Goal: Find specific page/section: Find specific page/section

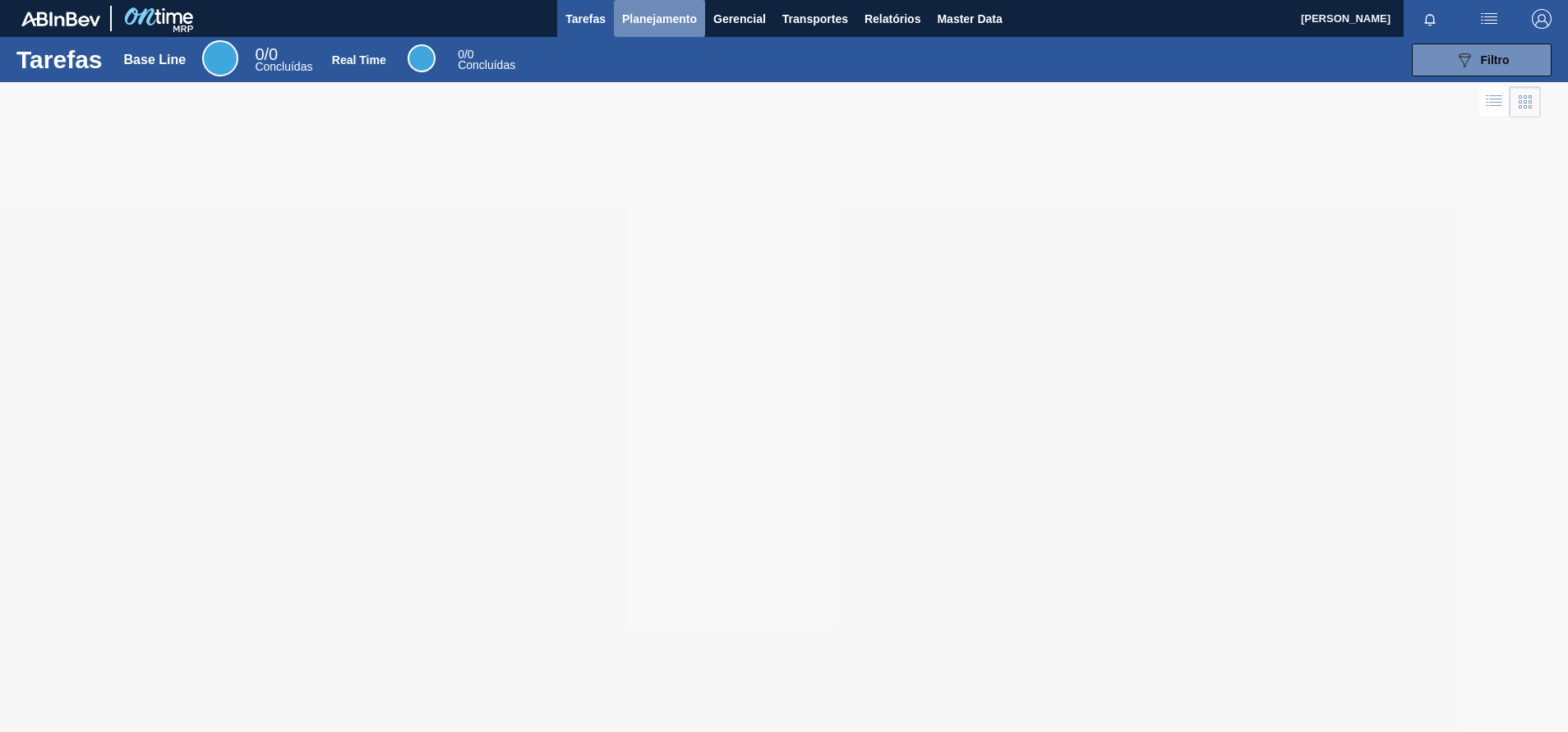
click at [638, 28] on span "Planejamento" at bounding box center [660, 18] width 75 height 20
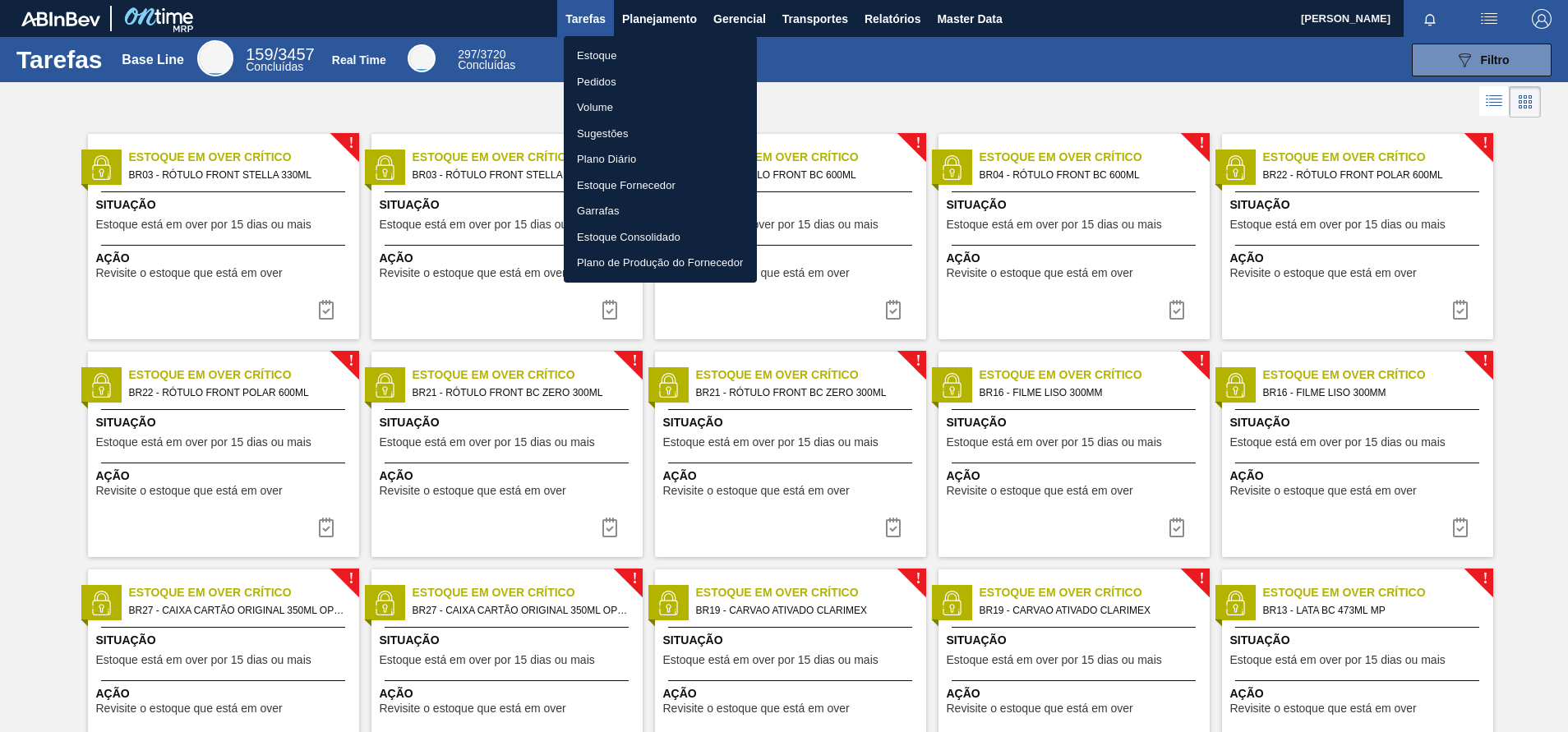
click at [600, 88] on li "Pedidos" at bounding box center [660, 82] width 193 height 26
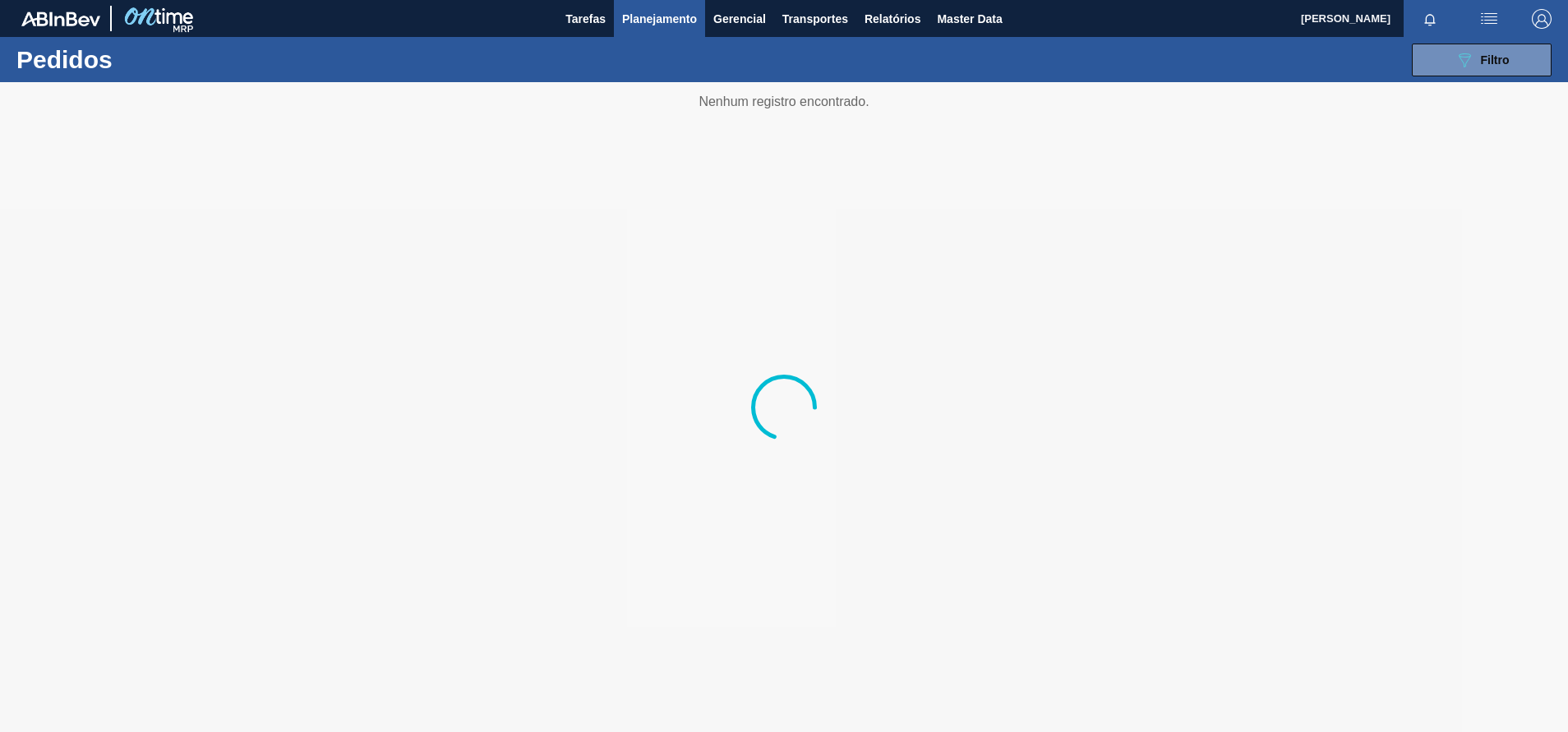
click at [1567, 0] on html "Tarefas Planejamento Gerencial Transportes Relatórios Master Data [PERSON_NAME]…" at bounding box center [784, 0] width 1568 height 0
click at [1519, 28] on button "button" at bounding box center [1541, 18] width 53 height 37
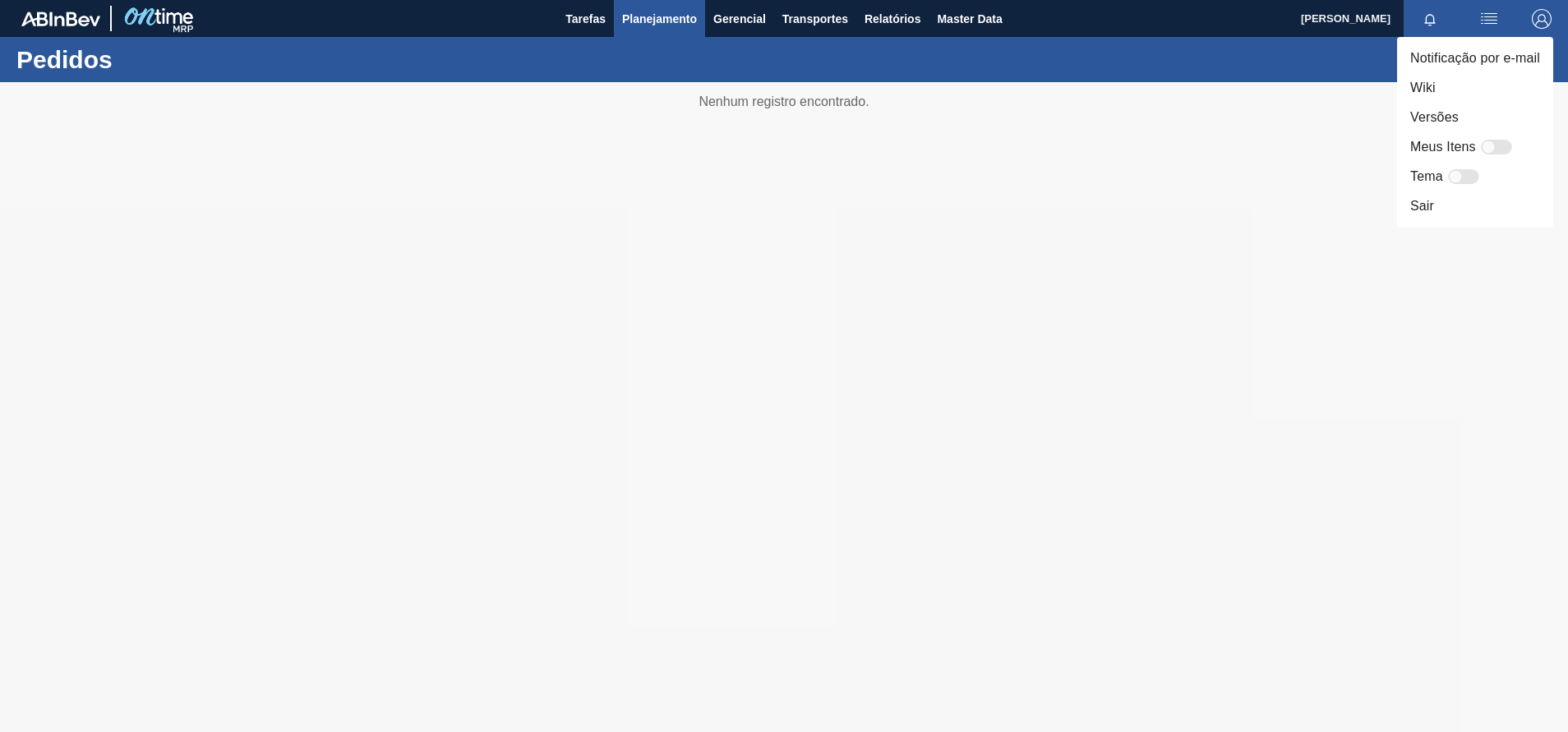
click at [1497, 47] on li "Notificação por e-mail" at bounding box center [1475, 58] width 157 height 30
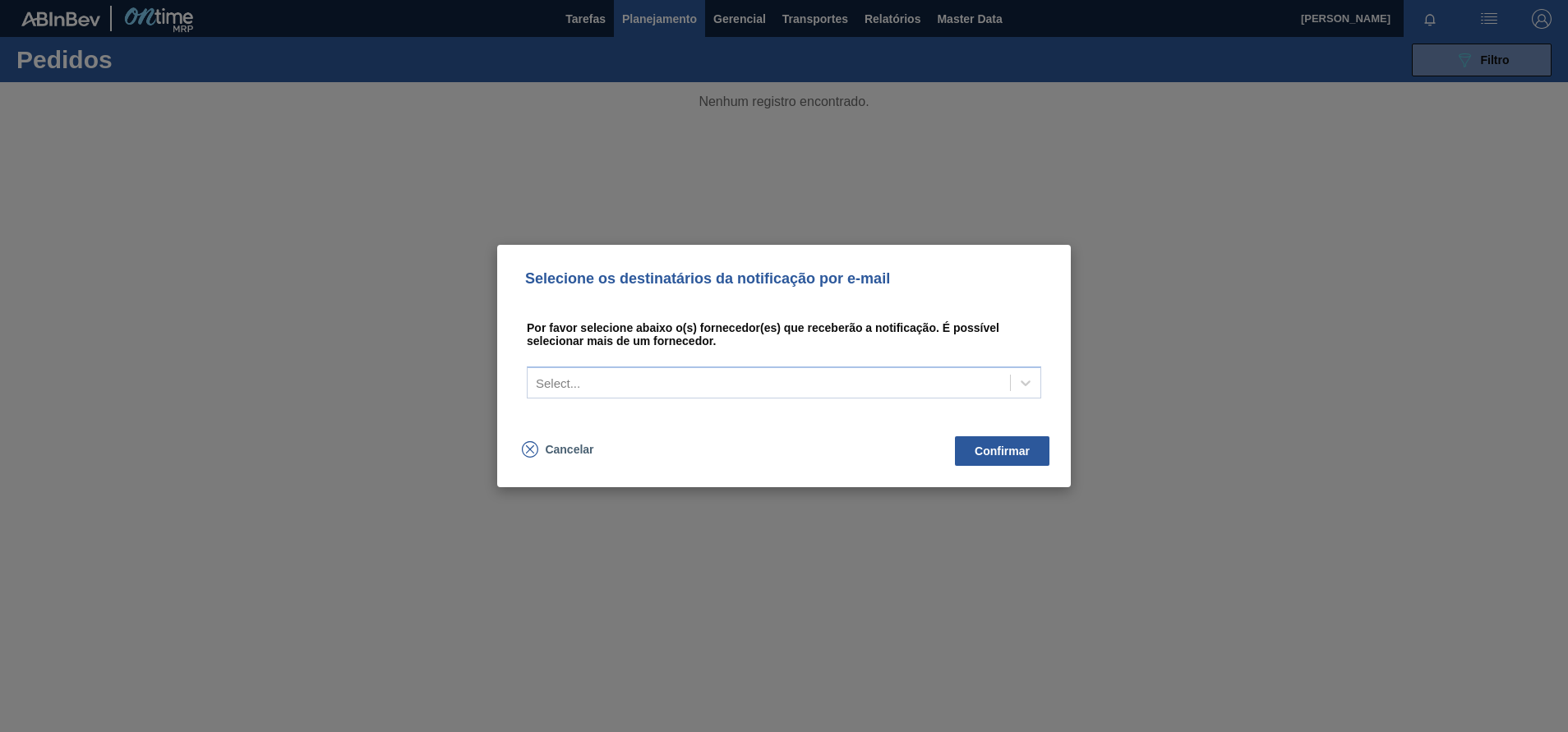
click at [1351, 65] on div "Selecione os destinatários da notificação por e-mail Por favor selecione abaixo…" at bounding box center [784, 366] width 1568 height 732
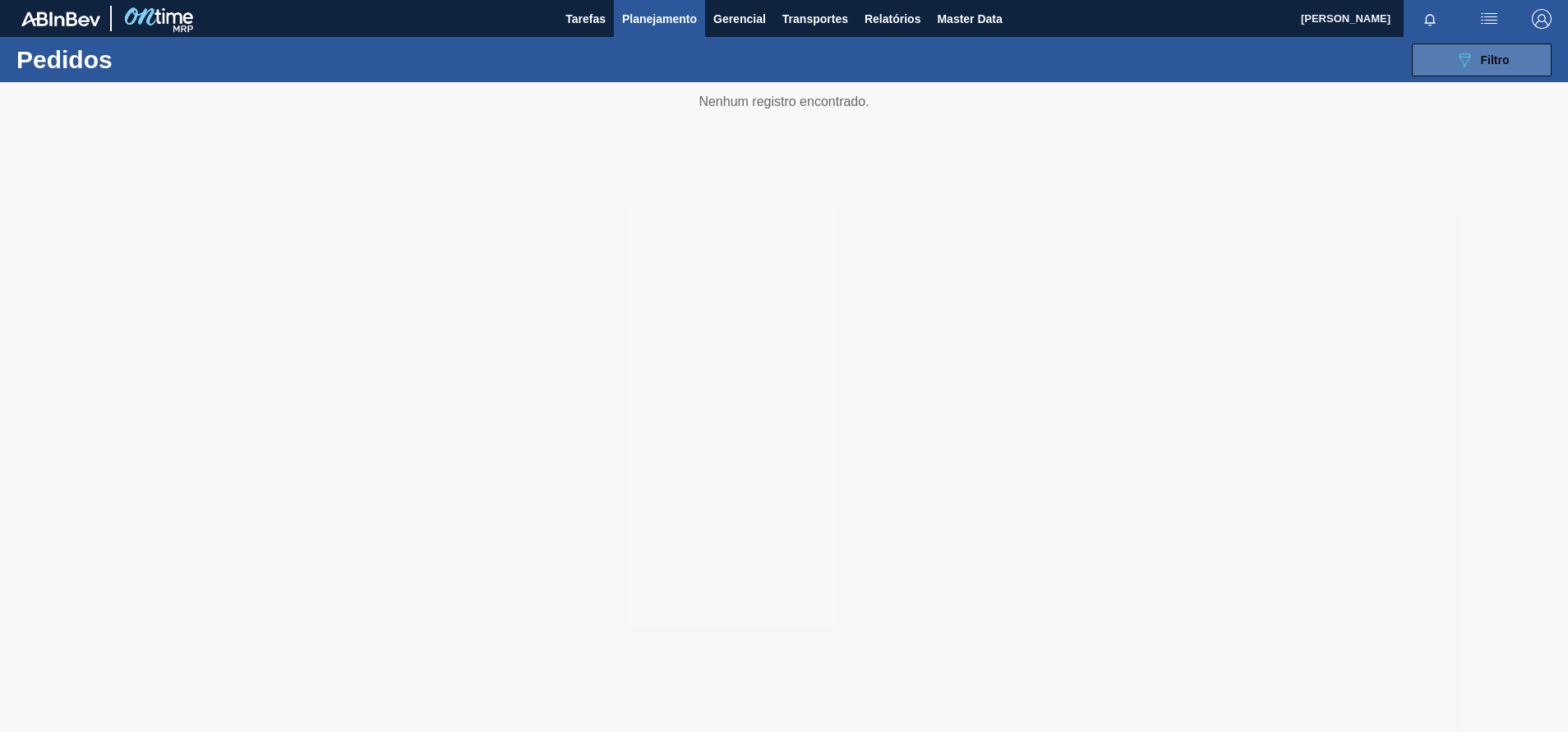
click at [1447, 58] on button "089F7B8B-B2A5-4AFE-B5C0-19BA573D28AC Filtro" at bounding box center [1482, 60] width 139 height 33
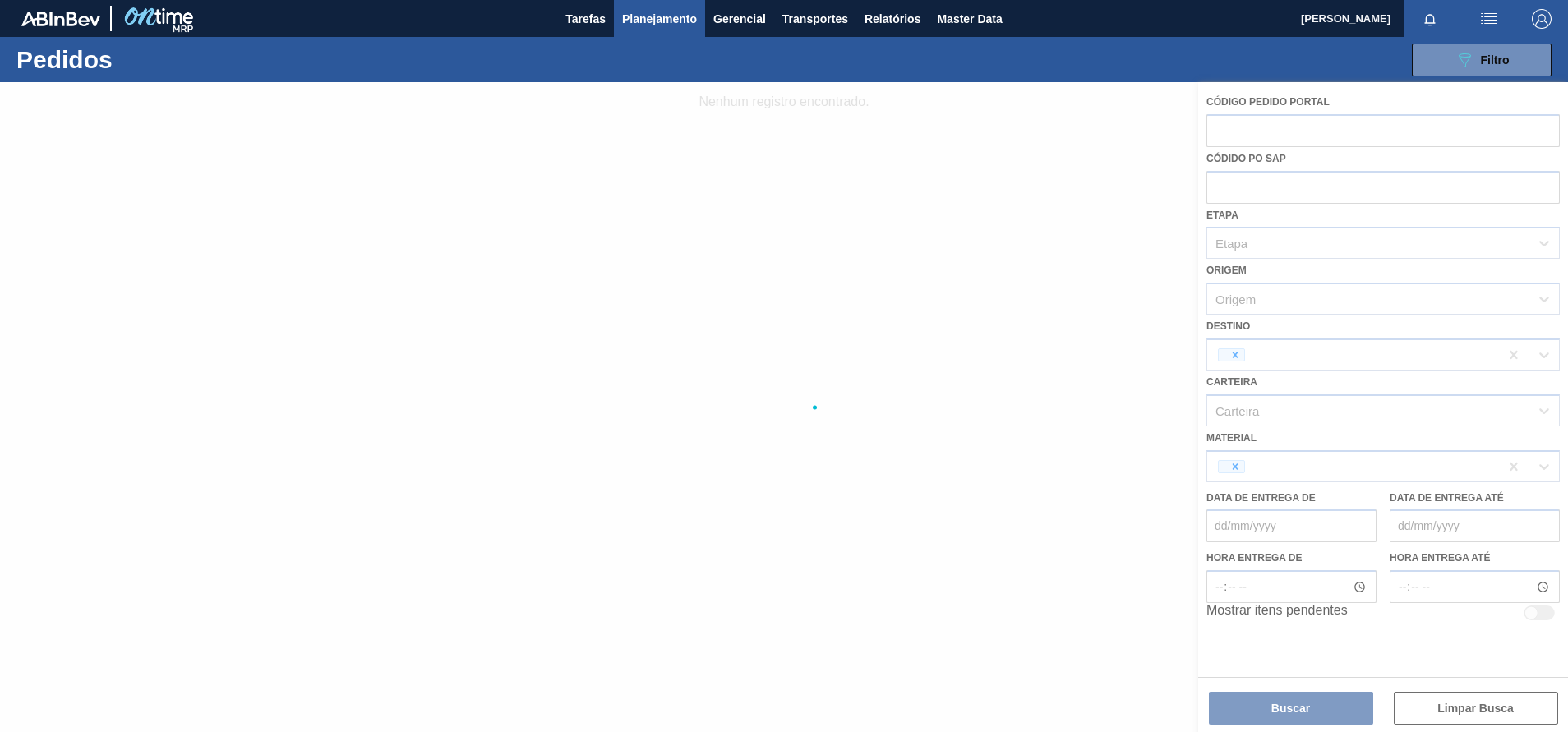
click at [1239, 127] on div at bounding box center [784, 407] width 1568 height 650
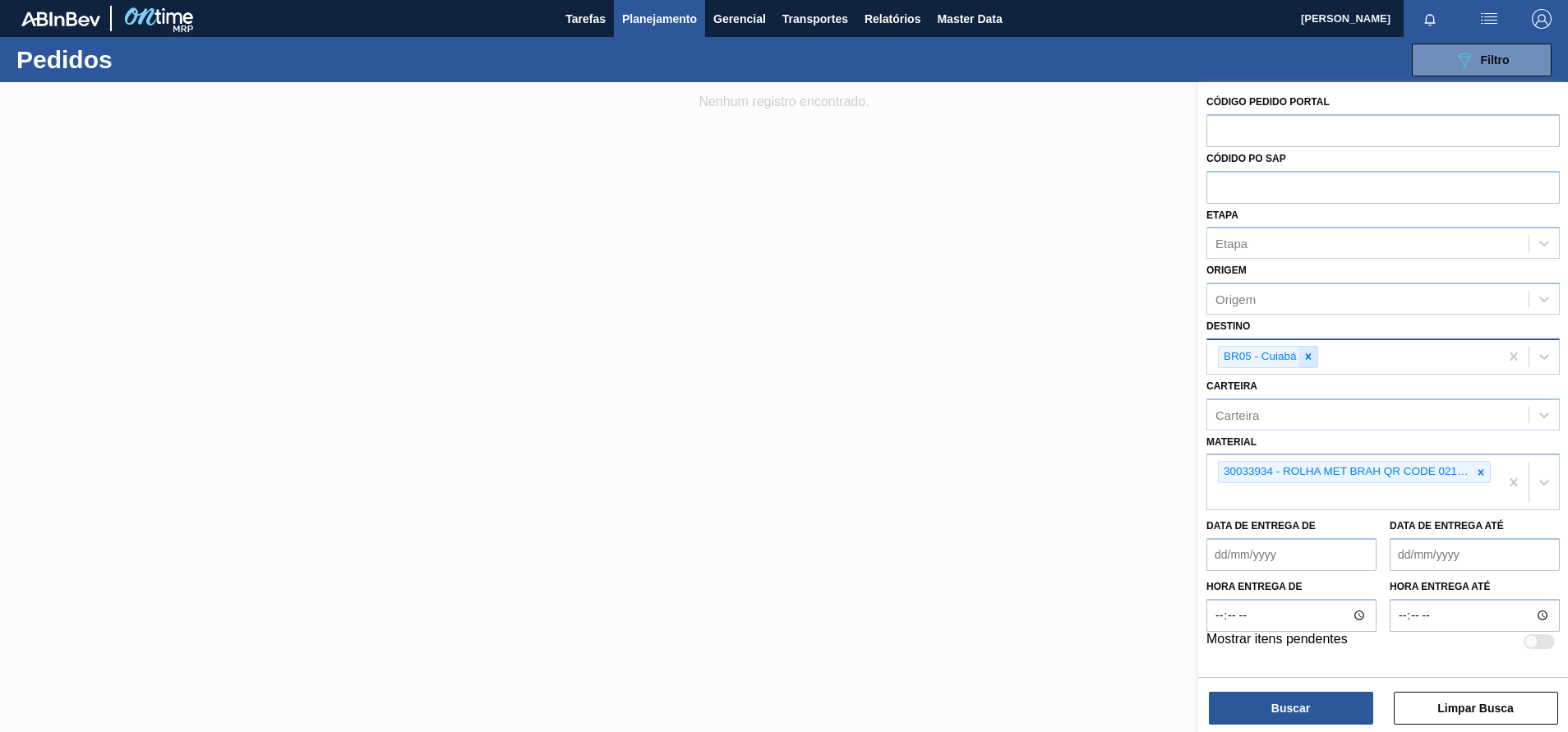
click at [1308, 365] on div at bounding box center [1308, 356] width 18 height 20
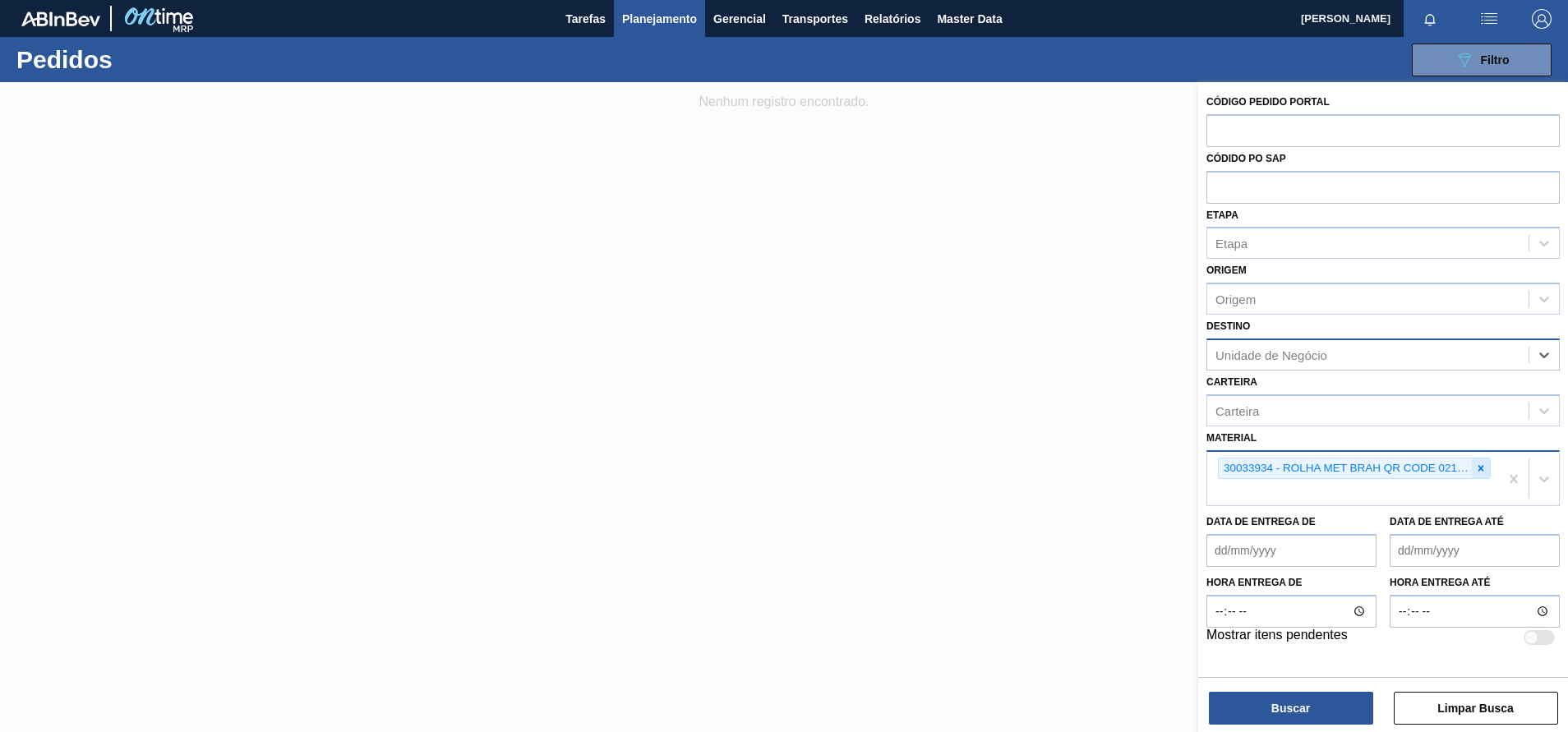
click at [1483, 464] on icon at bounding box center [1482, 469] width 12 height 12
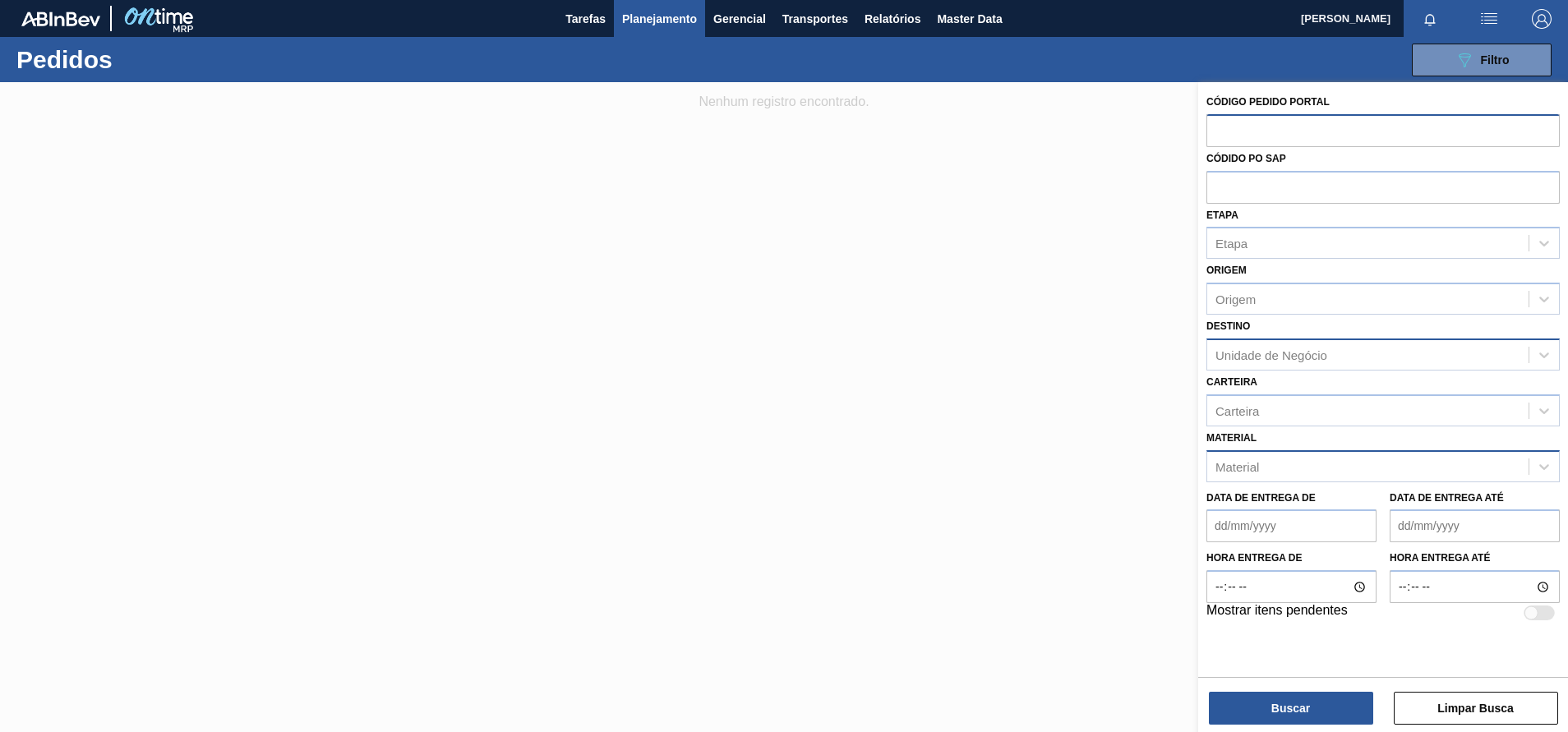
click at [1252, 126] on input "text" at bounding box center [1384, 130] width 354 height 32
type input "2042189"
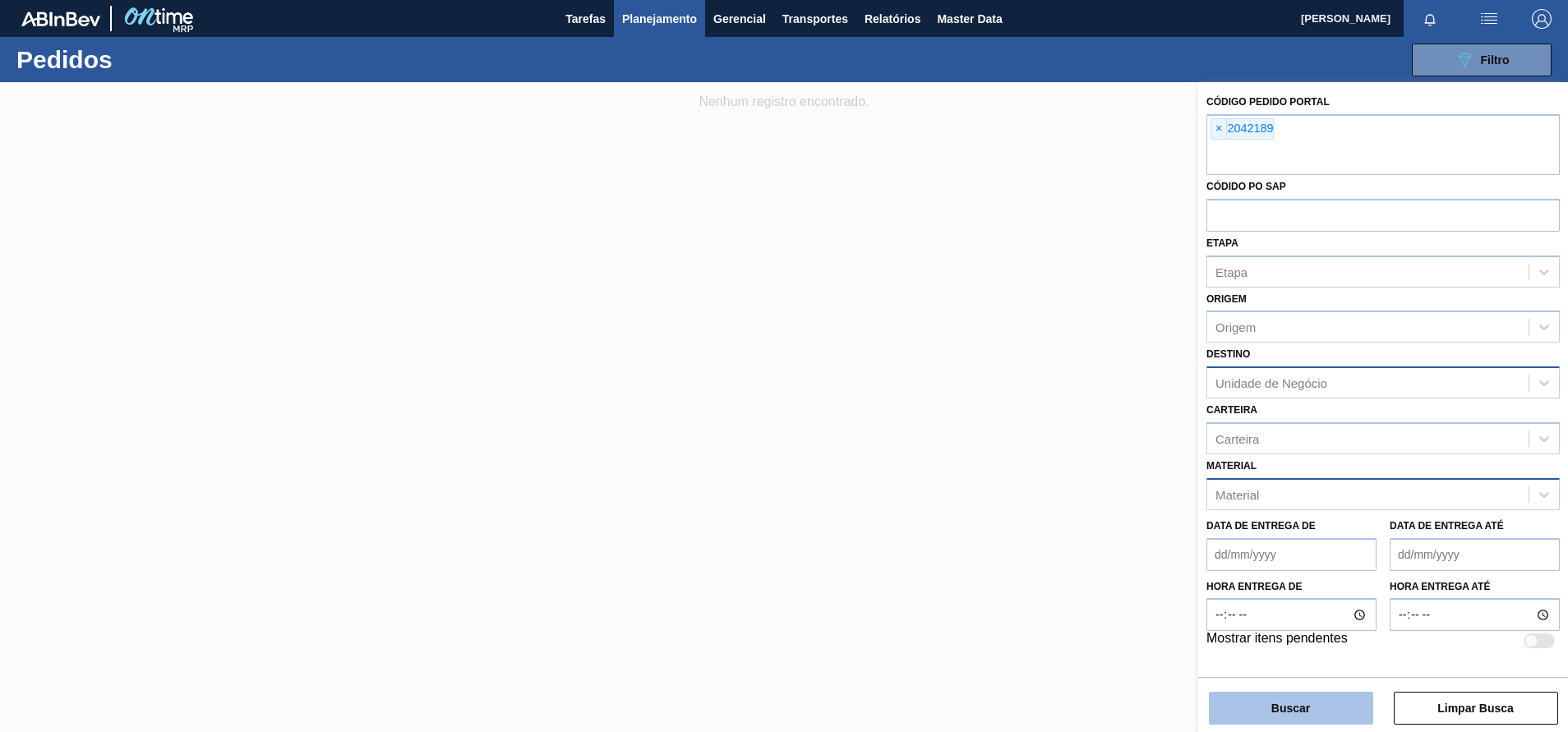
click at [1277, 712] on button "Buscar" at bounding box center [1290, 708] width 164 height 33
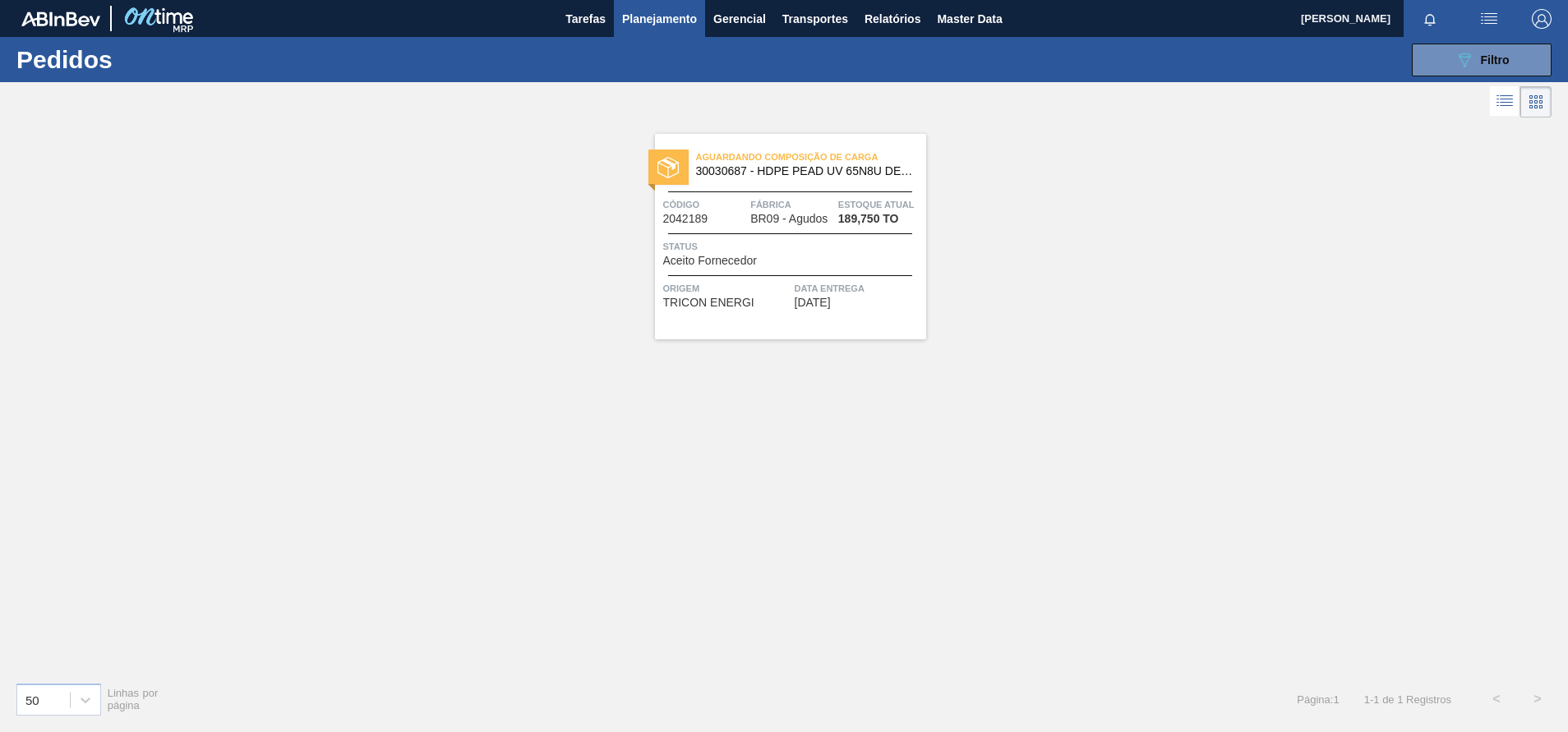
click at [795, 233] on div at bounding box center [790, 233] width 244 height 1
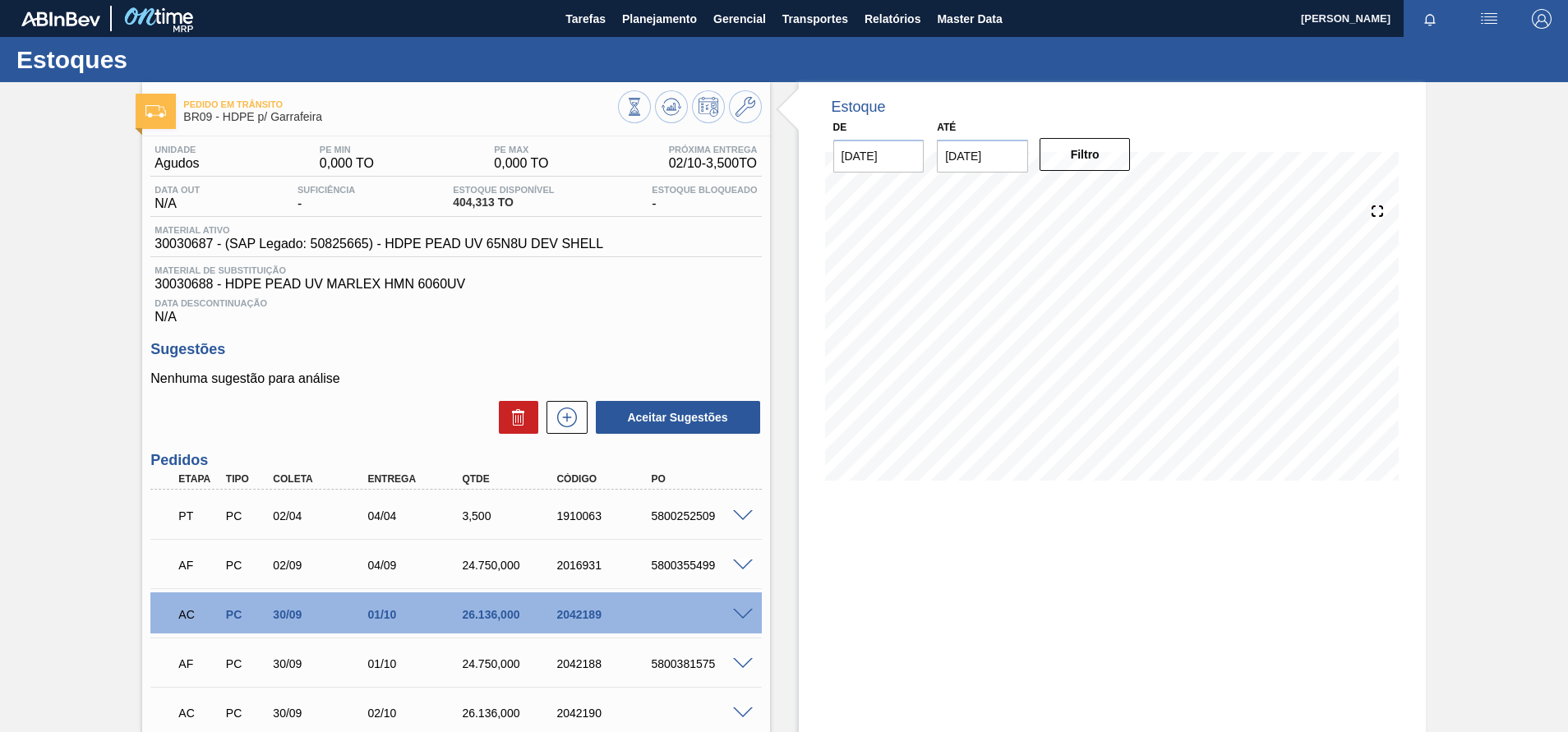
scroll to position [51, 0]
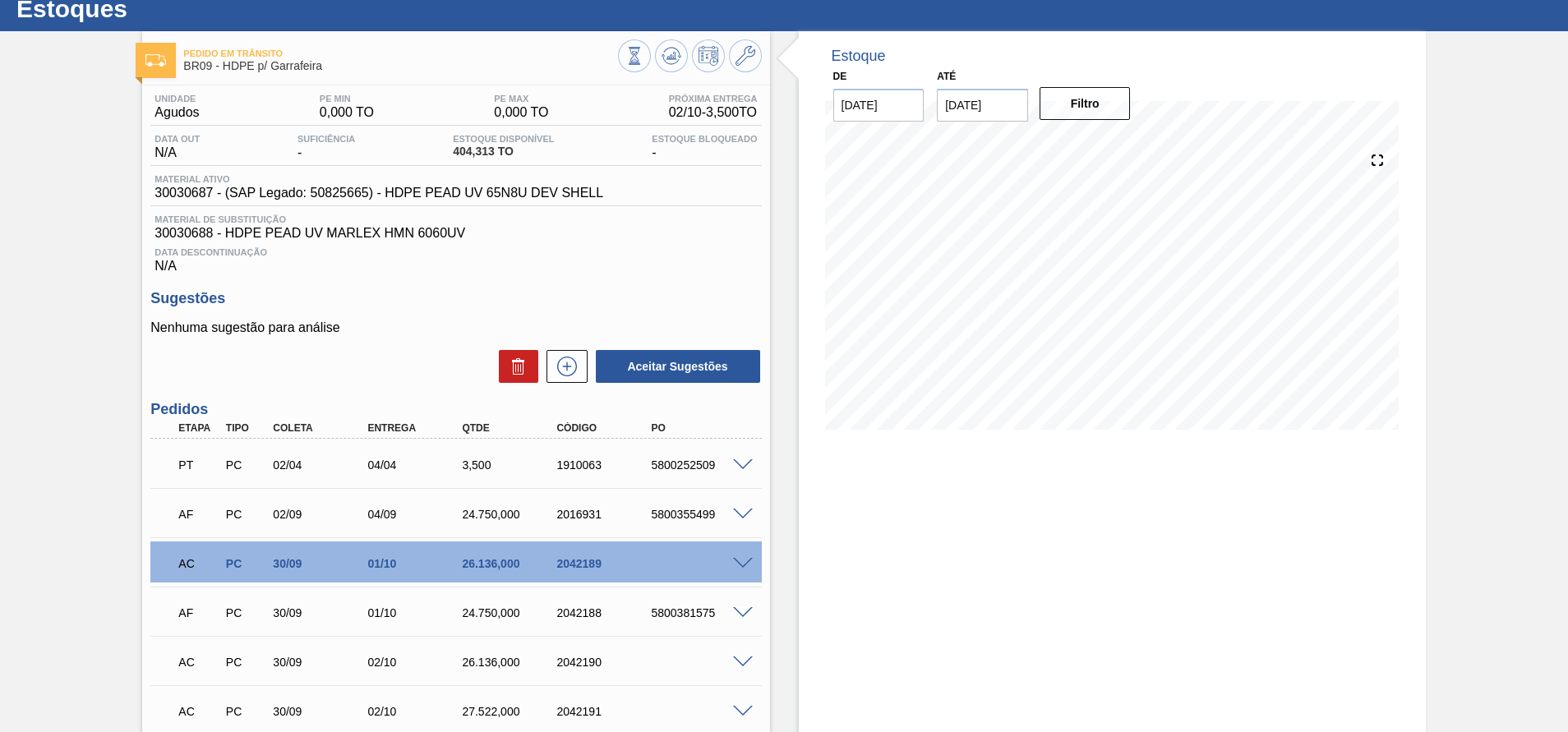
click at [740, 560] on span at bounding box center [743, 564] width 20 height 12
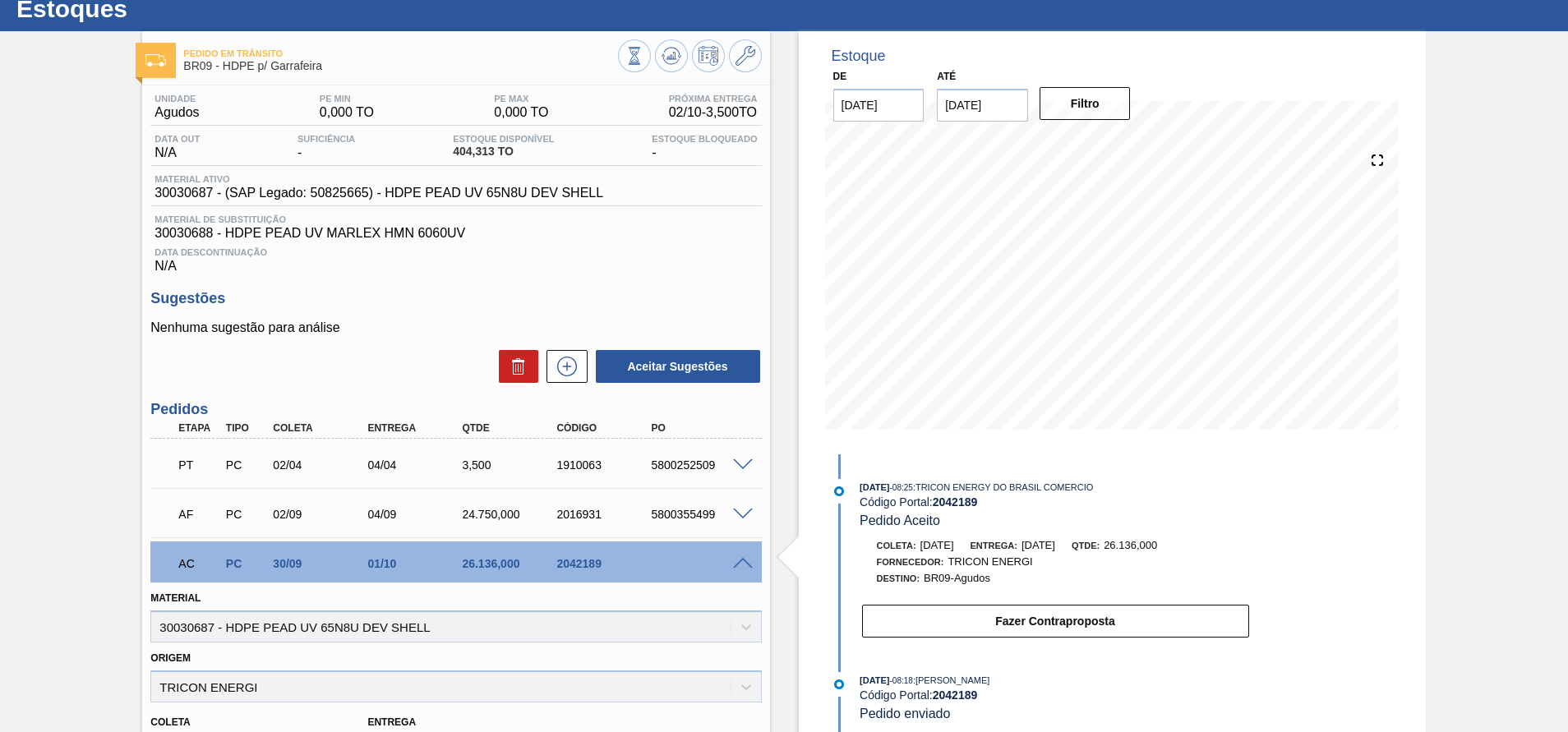
click at [739, 467] on span at bounding box center [743, 465] width 20 height 12
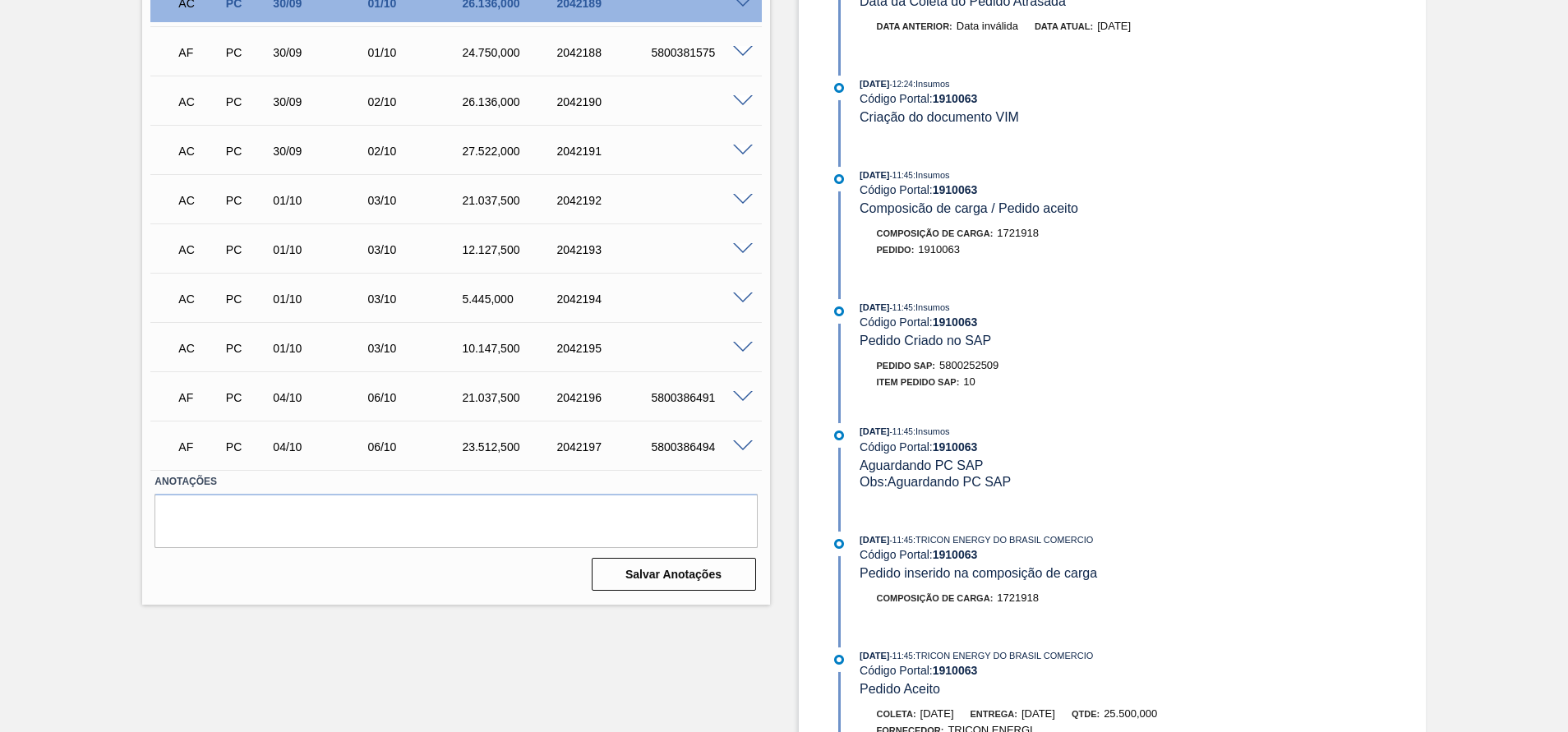
scroll to position [0, 0]
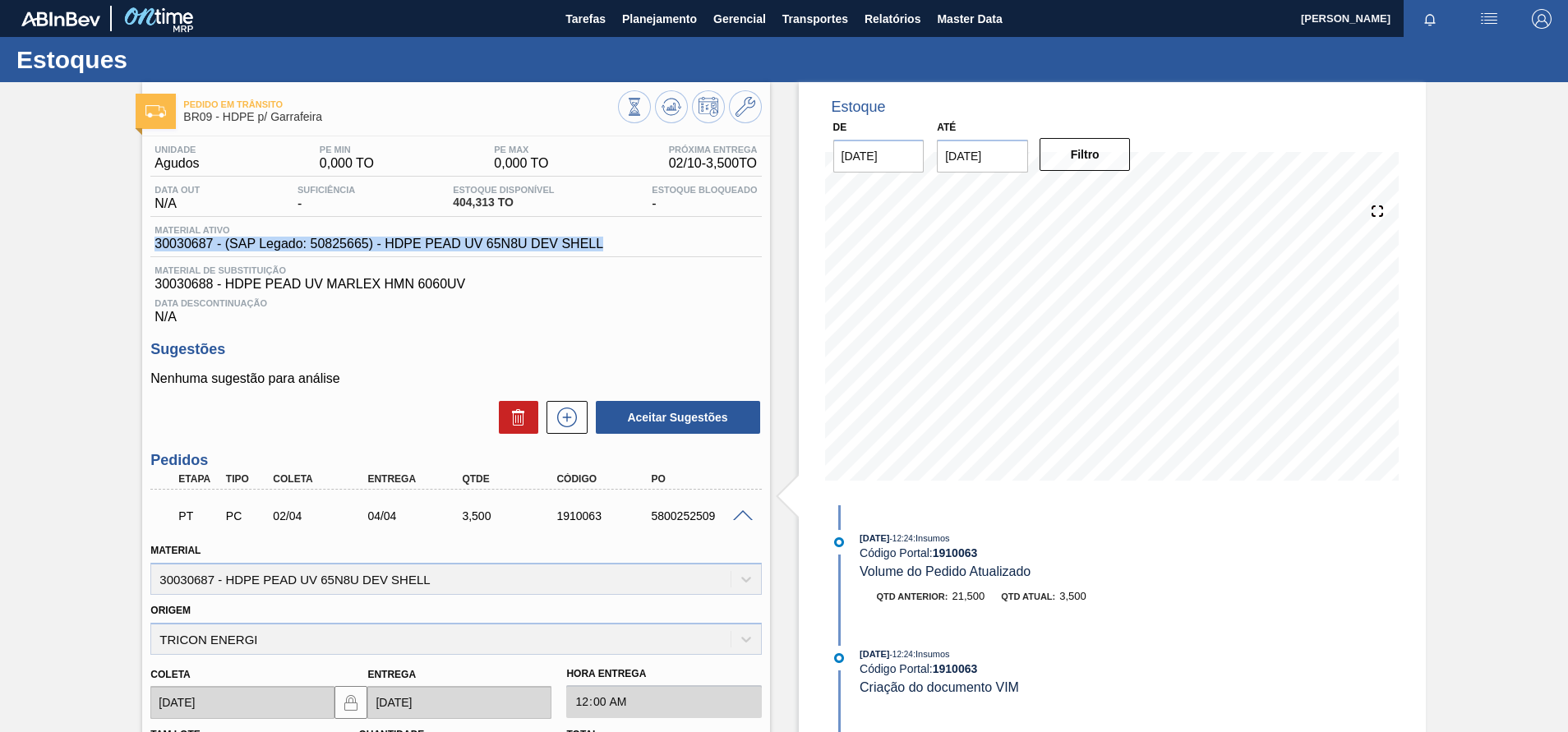
drag, startPoint x: 616, startPoint y: 231, endPoint x: 623, endPoint y: 250, distance: 20.2
click at [623, 250] on div "Material ativo 30030687 - (SAP Legado: 50825665) - HDPE PEAD UV 65N8U DEV SHELL" at bounding box center [456, 240] width 611 height 32
copy div "30030687 - (SAP Legado: 50825665) - HDPE PEAD UV 65N8U DEV SHELL"
